Goal: Browse casually

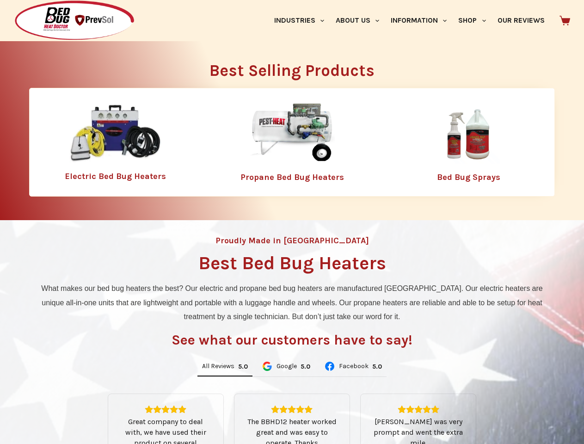
click at [292, 222] on div "Proudly Made in [GEOGRAPHIC_DATA] Best Bed Bug Heaters What makes our bed bug h…" at bounding box center [292, 394] width 584 height 348
click at [303, 20] on link "Industries" at bounding box center [299, 20] width 62 height 41
click at [361, 20] on link "About Us" at bounding box center [357, 20] width 55 height 41
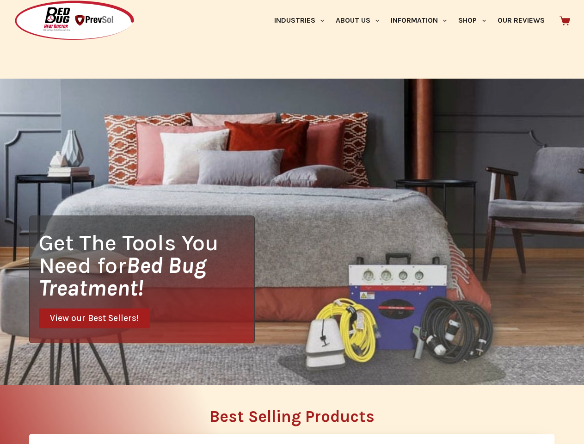
click at [423, 20] on link "Information" at bounding box center [419, 20] width 68 height 41
click at [476, 20] on link "Shop" at bounding box center [472, 20] width 39 height 41
click at [225, 367] on div "Get The Tools You Need for Bed Bug Treatment! View our Best Sellers!" at bounding box center [292, 232] width 584 height 306
click at [286, 367] on div "Get The Tools You Need for Bed Bug Treatment! View our Best Sellers!" at bounding box center [292, 232] width 584 height 306
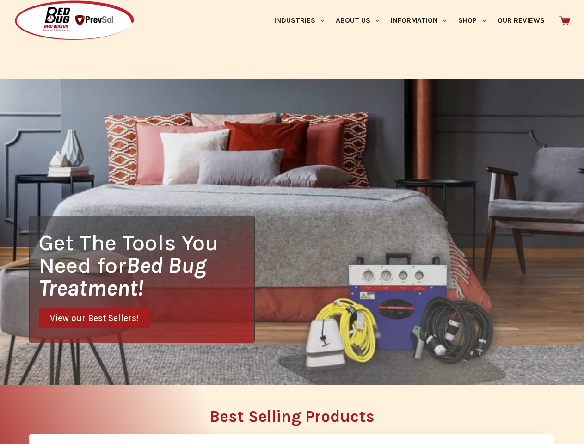
click at [353, 367] on div "Get The Tools You Need for Bed Bug Treatment! View our Best Sellers!" at bounding box center [292, 232] width 584 height 306
click at [292, 419] on h2 "Best Selling Products" at bounding box center [292, 417] width 526 height 16
